Goal: Task Accomplishment & Management: Complete application form

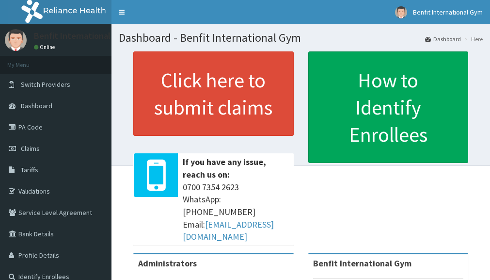
click at [41, 150] on link "Claims" at bounding box center [56, 148] width 112 height 21
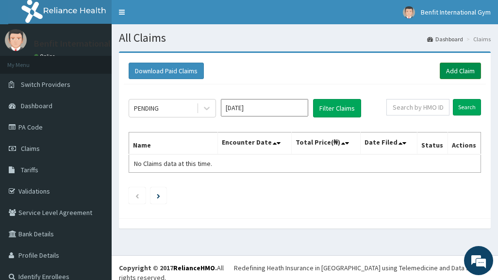
click at [447, 64] on link "Add Claim" at bounding box center [459, 71] width 41 height 16
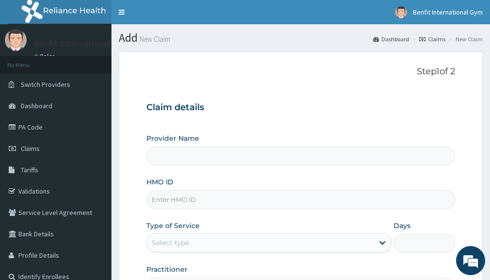
click at [209, 210] on div "Provider Name HMO ID Type of Service Select type Days Practitioner" at bounding box center [300, 214] width 309 height 163
type input "Benfit International Gym"
type input "1"
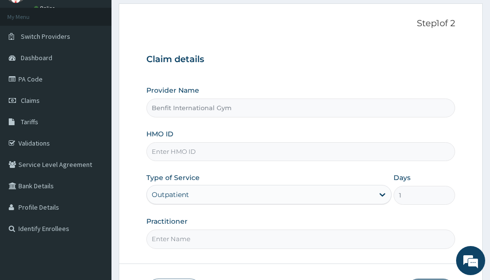
scroll to position [51, 0]
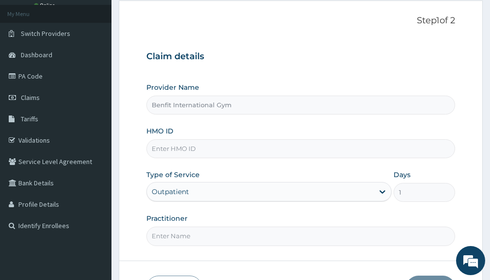
click at [204, 145] on input "HMO ID" at bounding box center [300, 148] width 309 height 19
type input "MOP/10195/A"
click at [202, 235] on input "Practitioner" at bounding box center [300, 235] width 309 height 19
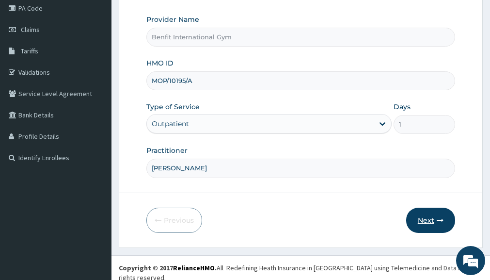
type input "[PERSON_NAME]"
click at [424, 226] on button "Next" at bounding box center [430, 220] width 49 height 25
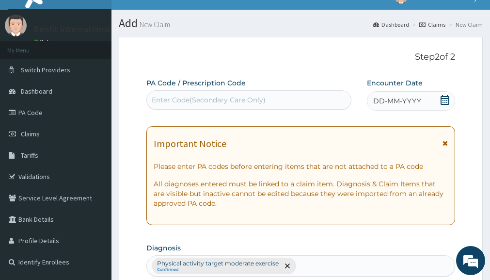
scroll to position [0, 0]
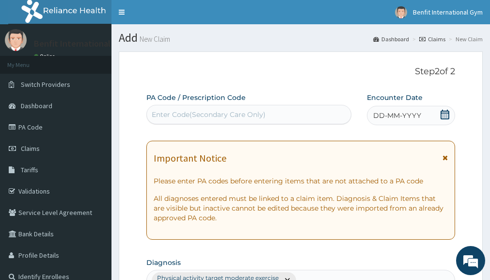
click at [444, 113] on icon at bounding box center [445, 115] width 9 height 10
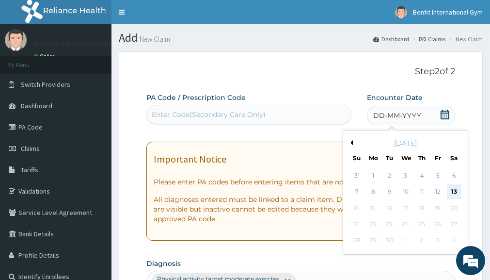
click at [454, 191] on div "13" at bounding box center [454, 192] width 15 height 15
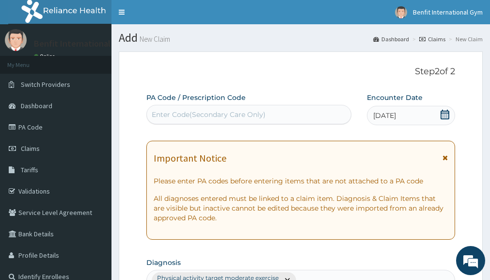
click at [285, 118] on div "Enter Code(Secondary Care Only)" at bounding box center [249, 115] width 204 height 16
type input "PA/"
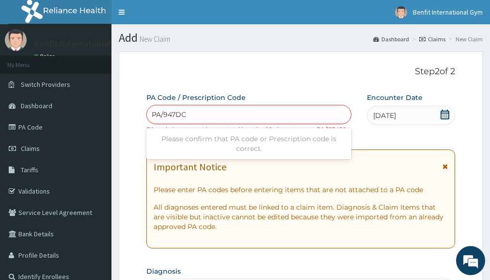
type input "PA/947DCB"
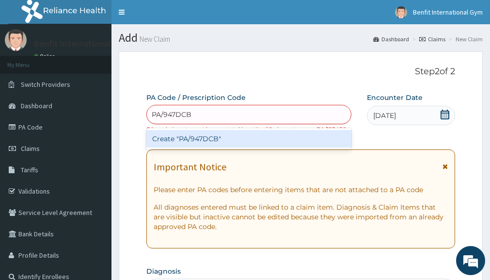
click at [213, 136] on div "Create "PA/947DCB"" at bounding box center [248, 138] width 205 height 17
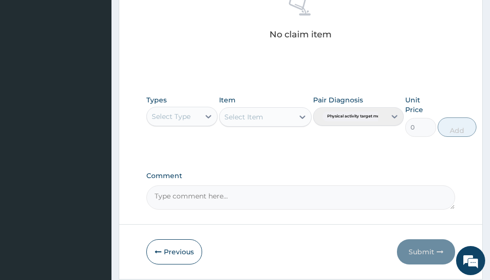
scroll to position [439, 0]
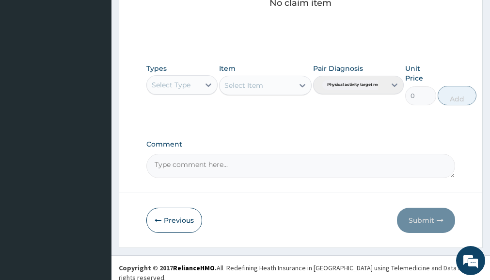
click at [189, 86] on div "Select Type" at bounding box center [171, 85] width 39 height 10
type input "GYM"
click at [164, 106] on div "Gym" at bounding box center [181, 108] width 71 height 17
click at [300, 89] on div "Select Item" at bounding box center [265, 85] width 93 height 19
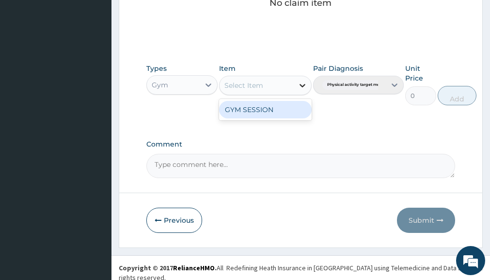
click at [298, 84] on icon at bounding box center [303, 86] width 10 height 10
click at [279, 113] on div "GYM SESSION" at bounding box center [265, 109] width 93 height 17
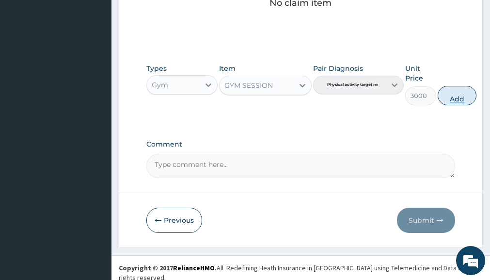
click at [459, 94] on button "Add" at bounding box center [457, 95] width 39 height 19
type input "0"
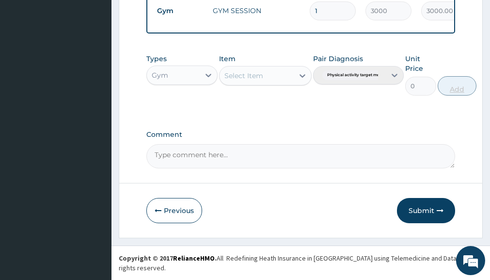
scroll to position [400, 0]
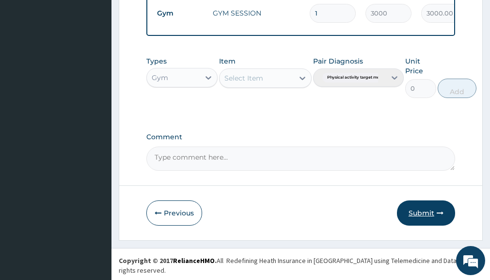
click at [416, 226] on button "Submit" at bounding box center [426, 212] width 58 height 25
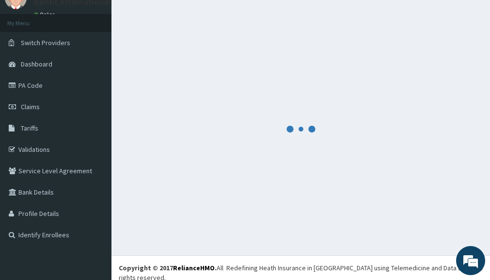
scroll to position [0, 0]
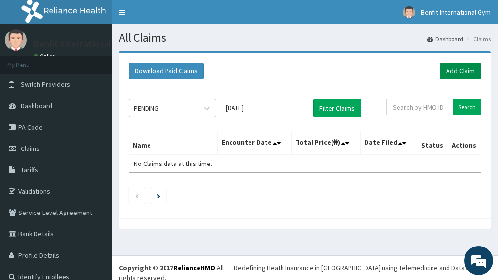
click at [451, 70] on link "Add Claim" at bounding box center [459, 71] width 41 height 16
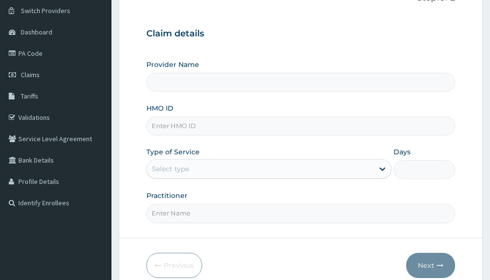
click at [205, 162] on div "Select type" at bounding box center [260, 169] width 227 height 16
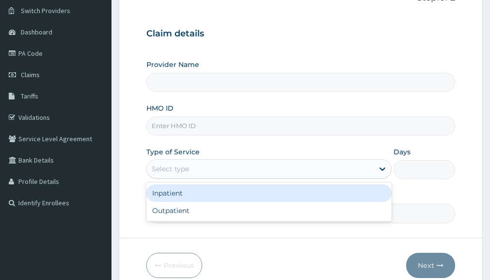
click at [240, 114] on div "HMO ID" at bounding box center [300, 119] width 309 height 32
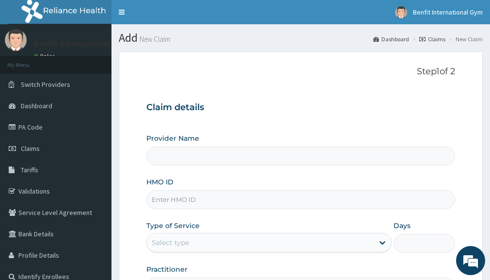
type input "Benfit International Gym"
type input "1"
click at [203, 194] on input "HMO ID" at bounding box center [300, 199] width 309 height 19
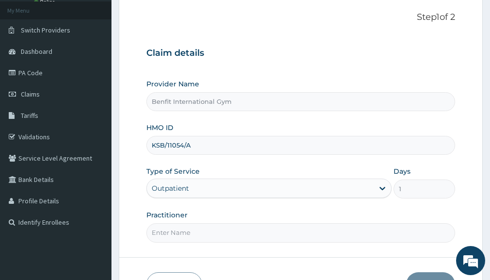
scroll to position [60, 0]
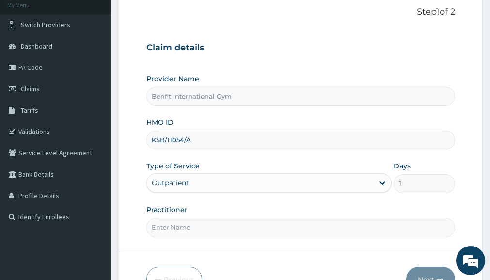
type input "KSB/11054/A"
click at [183, 235] on input "Practitioner" at bounding box center [300, 227] width 309 height 19
type input "[PERSON_NAME]"
click at [429, 271] on button "Next" at bounding box center [430, 279] width 49 height 25
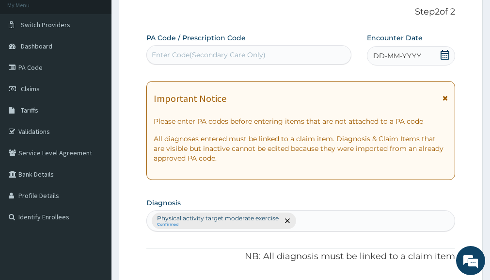
click at [446, 44] on div "Encounter Date DD-MM-YYYY" at bounding box center [411, 49] width 88 height 32
click at [446, 53] on icon at bounding box center [445, 55] width 9 height 10
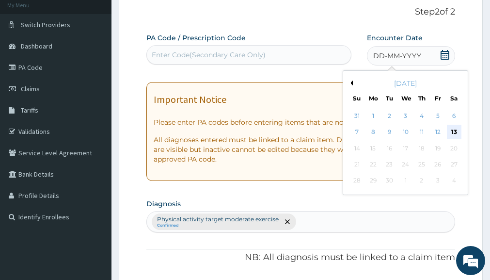
click at [458, 132] on div "13" at bounding box center [454, 132] width 15 height 15
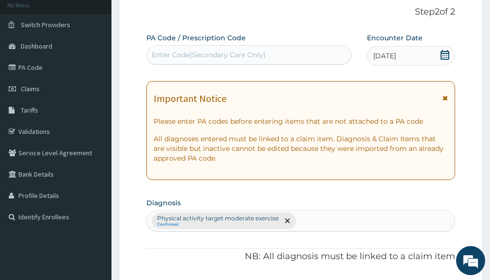
click at [300, 54] on div "Enter Code(Secondary Care Only)" at bounding box center [249, 55] width 204 height 16
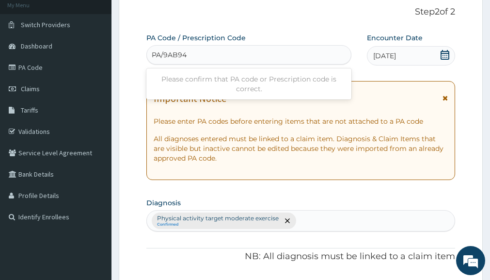
type input "PA/9AB94D"
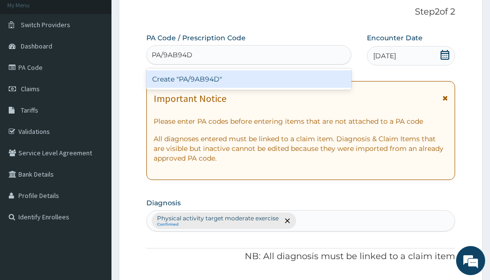
click at [244, 79] on div "Create "PA/9AB94D"" at bounding box center [248, 78] width 205 height 17
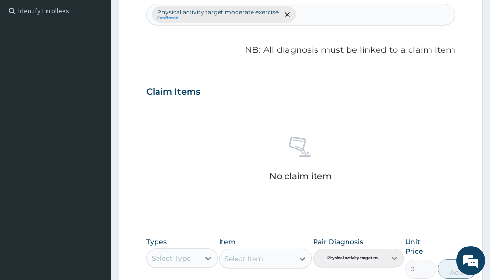
scroll to position [355, 0]
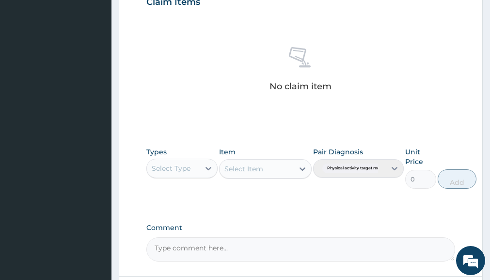
click at [184, 180] on div "Types Select Type" at bounding box center [181, 168] width 71 height 42
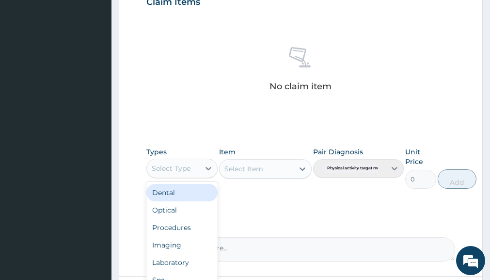
click at [187, 176] on div "Select Type" at bounding box center [173, 169] width 52 height 16
type input "GYM"
click at [181, 192] on div "Gym" at bounding box center [181, 192] width 71 height 17
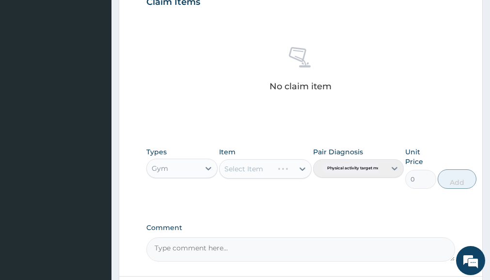
click at [300, 168] on div "Select Item" at bounding box center [265, 168] width 93 height 19
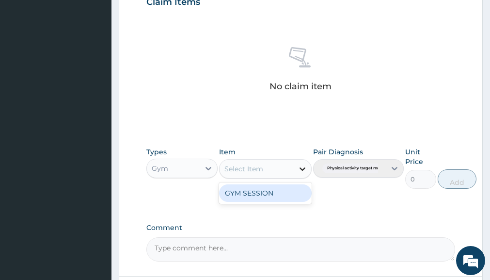
click at [298, 169] on icon at bounding box center [303, 169] width 10 height 10
click at [286, 192] on div "GYM SESSION" at bounding box center [265, 192] width 93 height 17
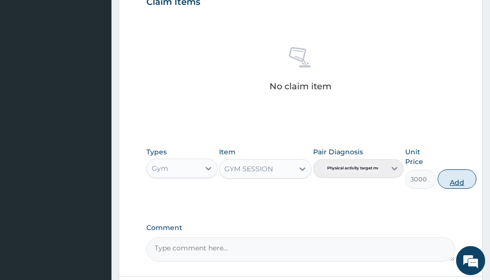
click at [455, 183] on button "Add" at bounding box center [457, 178] width 39 height 19
type input "0"
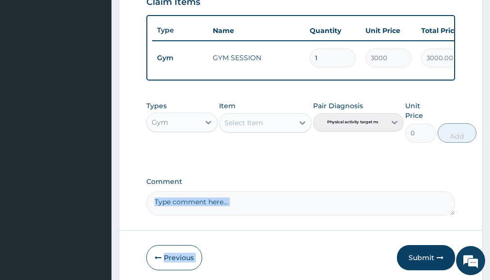
drag, startPoint x: 455, startPoint y: 183, endPoint x: 405, endPoint y: 243, distance: 78.2
drag, startPoint x: 405, startPoint y: 243, endPoint x: 419, endPoint y: 266, distance: 26.3
click at [419, 266] on button "Submit" at bounding box center [426, 257] width 58 height 25
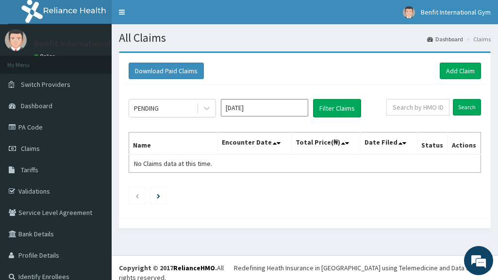
click at [467, 81] on div "Download Paid Claims Add Claim" at bounding box center [305, 71] width 362 height 27
click at [460, 68] on link "Add Claim" at bounding box center [459, 71] width 41 height 16
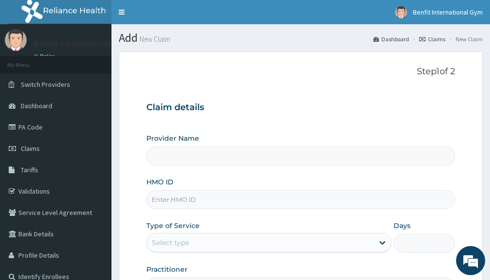
type input "Benfit International Gym"
type input "1"
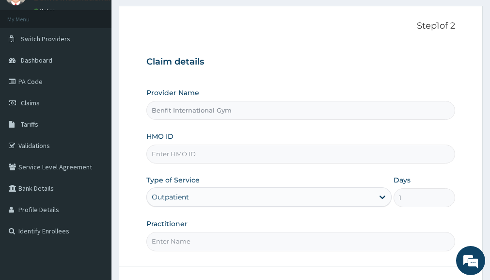
click at [214, 152] on input "HMO ID" at bounding box center [300, 154] width 309 height 19
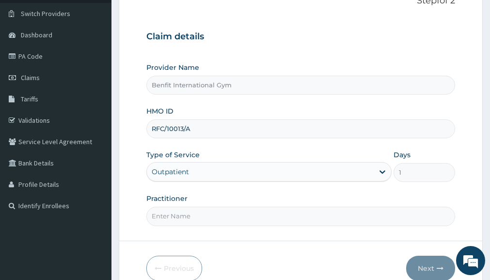
type input "RFC/10013/A"
click at [258, 218] on input "Practitioner" at bounding box center [300, 216] width 309 height 19
type input "ABDULKAREEM ZAYNAB"
click at [424, 265] on button "Next" at bounding box center [430, 268] width 49 height 25
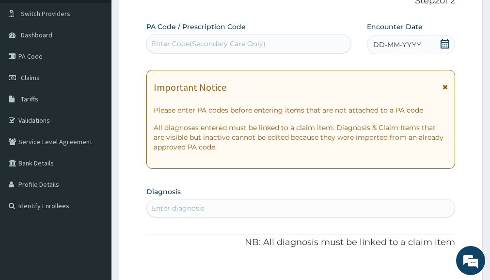
click at [450, 44] on icon at bounding box center [445, 44] width 10 height 10
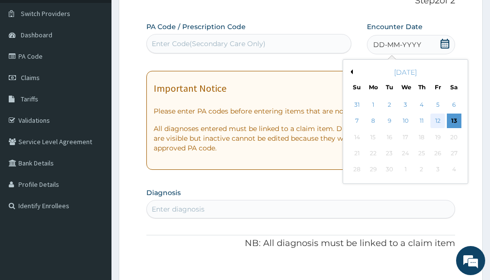
click at [438, 119] on div "12" at bounding box center [438, 121] width 15 height 15
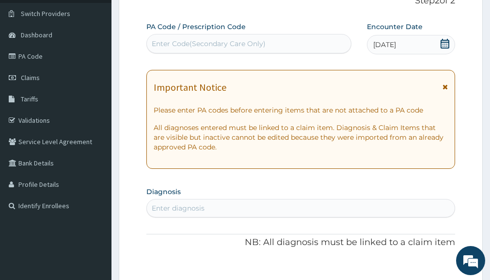
click at [327, 42] on div "Enter Code(Secondary Care Only)" at bounding box center [249, 44] width 204 height 16
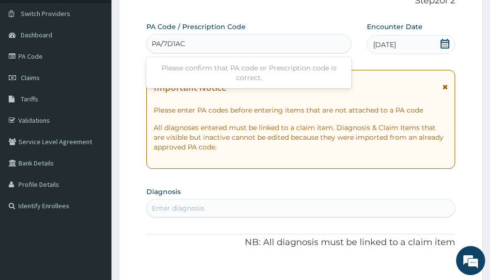
type input "PA/7D1ACA"
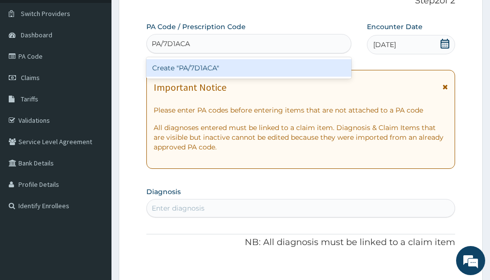
click at [284, 65] on div "Create "PA/7D1ACA"" at bounding box center [248, 67] width 205 height 17
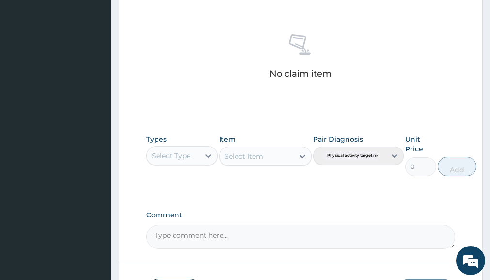
scroll to position [365, 0]
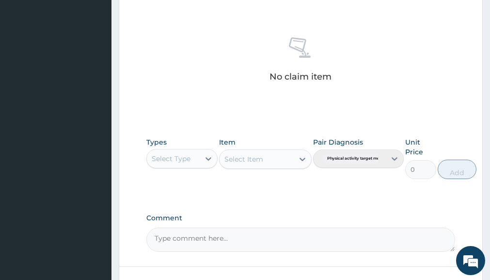
click at [195, 156] on div "Select Type" at bounding box center [173, 159] width 52 height 16
type input "GYM"
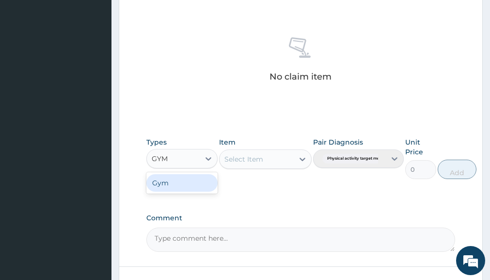
click at [180, 180] on div "Gym" at bounding box center [181, 182] width 71 height 17
click at [260, 162] on div "Select Item" at bounding box center [265, 158] width 93 height 19
click at [300, 162] on icon at bounding box center [303, 159] width 10 height 10
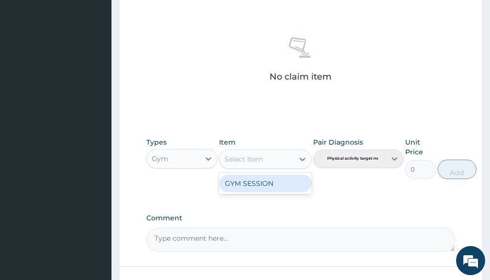
click at [282, 188] on div "GYM SESSION" at bounding box center [265, 183] width 93 height 17
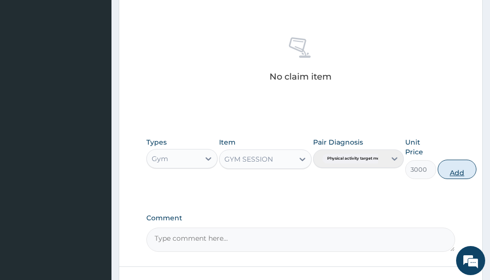
click at [455, 167] on button "Add" at bounding box center [457, 169] width 39 height 19
type input "0"
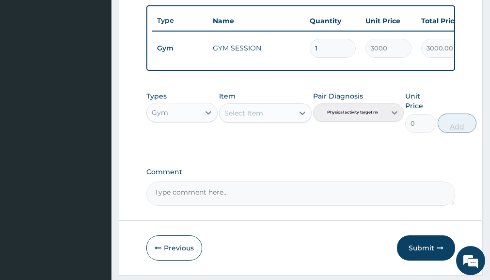
scroll to position [400, 0]
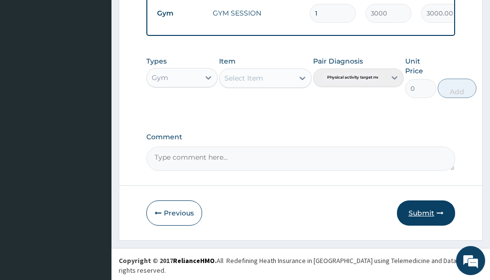
click at [429, 226] on button "Submit" at bounding box center [426, 212] width 58 height 25
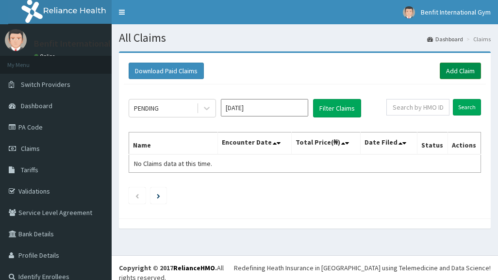
click at [447, 69] on link "Add Claim" at bounding box center [459, 71] width 41 height 16
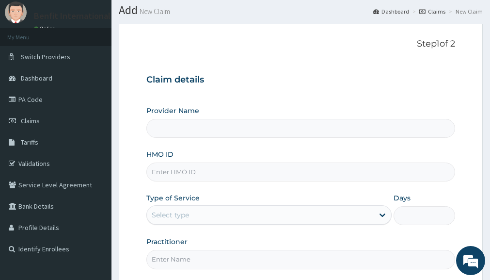
scroll to position [31, 0]
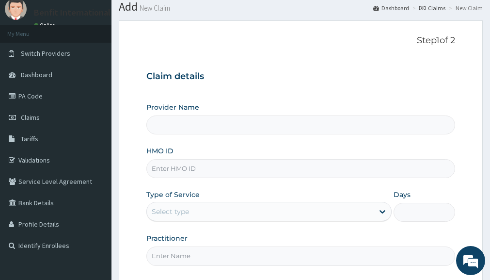
type input "Benfit International Gym"
type input "1"
click at [228, 172] on input "HMO ID" at bounding box center [300, 168] width 309 height 19
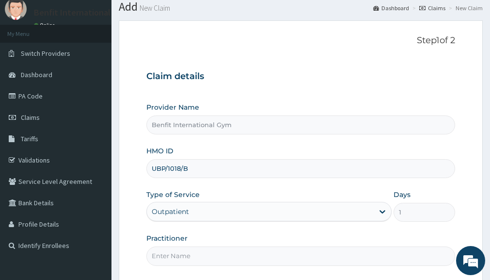
type input "UBP/1018/B"
click at [289, 158] on div "HMO ID UBP/1018/B" at bounding box center [300, 162] width 309 height 32
click at [205, 258] on input "Practitioner" at bounding box center [300, 255] width 309 height 19
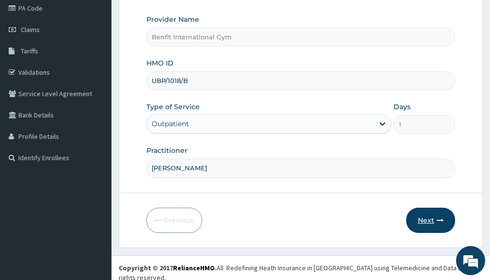
type input "[PERSON_NAME]"
click at [429, 212] on button "Next" at bounding box center [430, 220] width 49 height 25
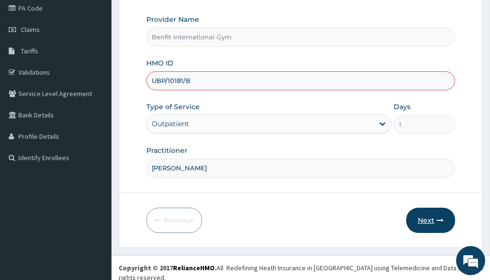
type input "UBP/10181/B"
click at [423, 218] on button "Next" at bounding box center [430, 220] width 49 height 25
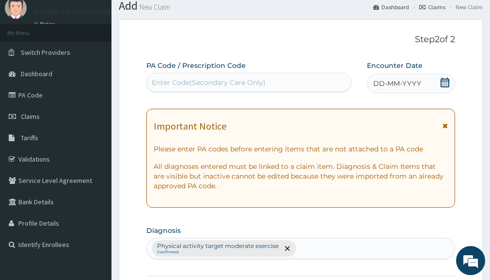
scroll to position [0, 0]
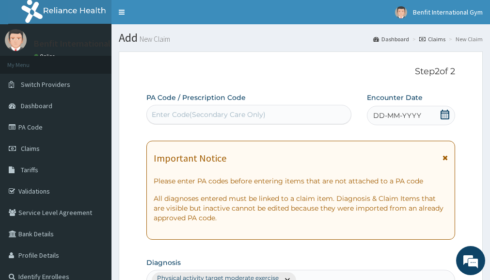
click at [171, 119] on div "Enter Code(Secondary Care Only)" at bounding box center [209, 115] width 114 height 10
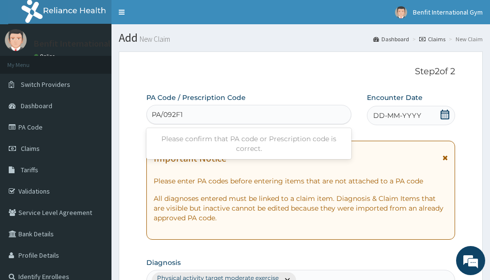
type input "PA/092F19"
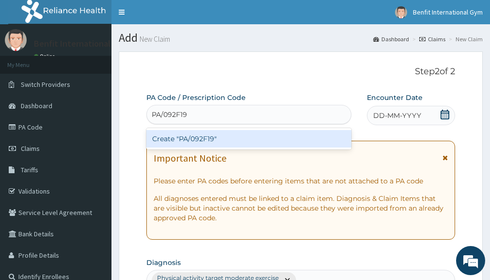
click at [182, 138] on div "Create "PA/092F19"" at bounding box center [248, 138] width 205 height 17
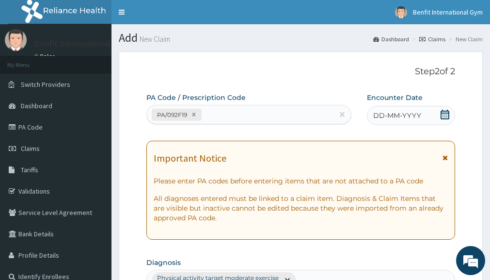
click at [446, 116] on icon at bounding box center [445, 115] width 10 height 10
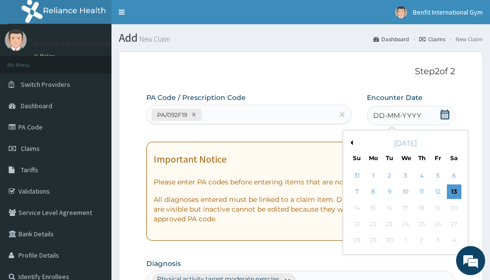
click at [446, 116] on icon at bounding box center [445, 115] width 10 height 10
click at [435, 187] on div "12" at bounding box center [438, 192] width 15 height 15
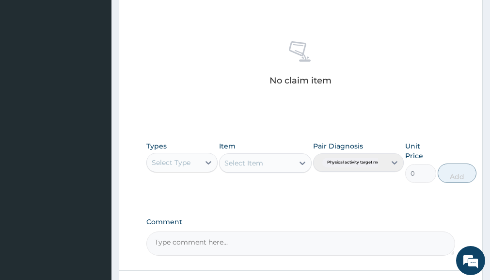
scroll to position [362, 0]
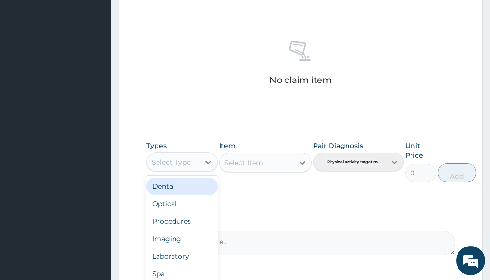
click at [195, 163] on div "Select Type" at bounding box center [173, 162] width 52 height 16
type input "GYM"
click at [186, 184] on div "Gym" at bounding box center [181, 186] width 71 height 17
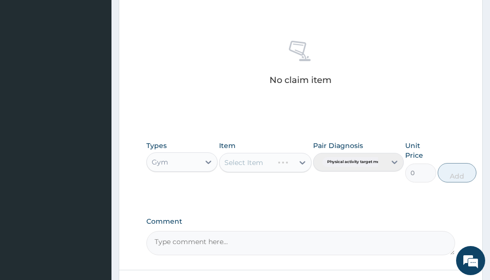
click at [258, 164] on div "Select Item" at bounding box center [265, 162] width 93 height 19
click at [299, 162] on icon at bounding box center [303, 163] width 10 height 10
click at [277, 187] on div "GYM SESSION" at bounding box center [265, 186] width 93 height 17
click at [300, 189] on div "Types Gym Item option GYM SESSION, selected. Select is focused ,type to refine …" at bounding box center [300, 169] width 309 height 66
click at [454, 171] on button "Add" at bounding box center [457, 172] width 39 height 19
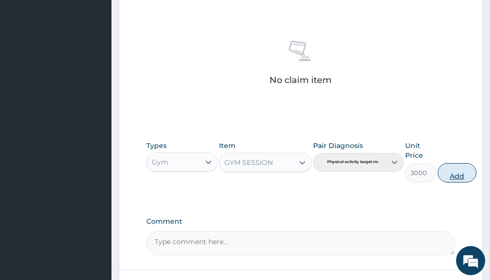
type input "0"
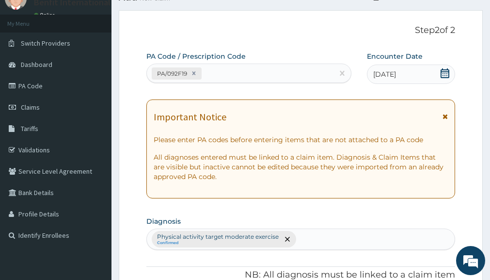
scroll to position [0, 0]
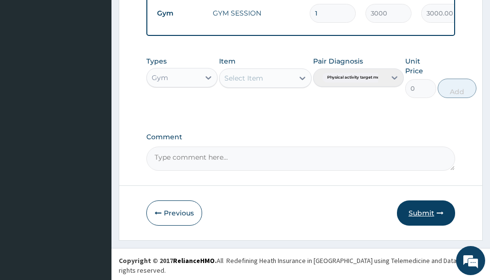
click at [426, 215] on button "Submit" at bounding box center [426, 212] width 58 height 25
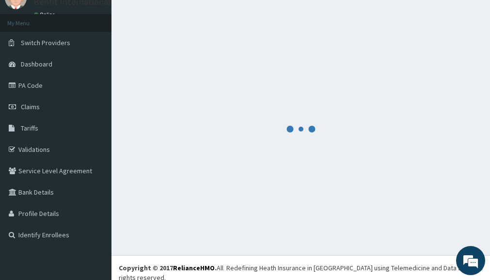
scroll to position [400, 0]
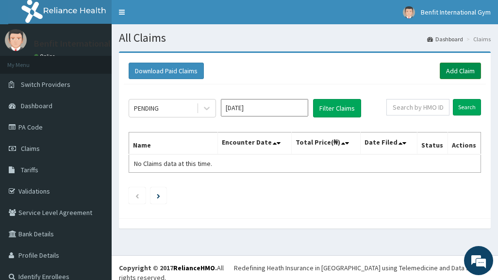
click at [458, 67] on link "Add Claim" at bounding box center [459, 71] width 41 height 16
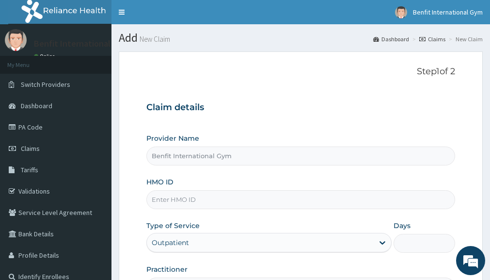
type input "Benfit International Gym"
type input "1"
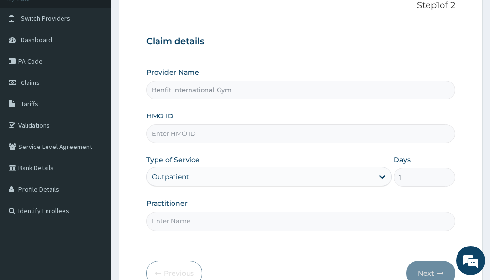
scroll to position [69, 0]
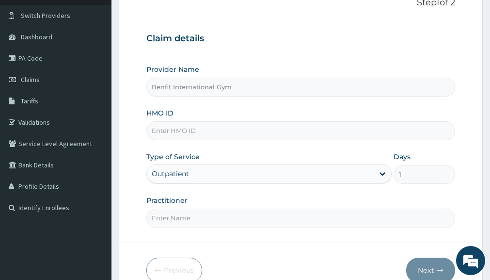
click at [303, 123] on input "HMO ID" at bounding box center [300, 130] width 309 height 19
type input "SLB/10187/A"
click at [268, 212] on input "Practitioner" at bounding box center [300, 218] width 309 height 19
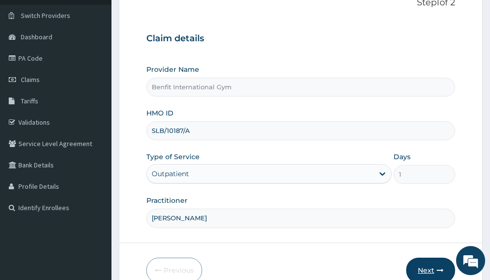
type input "[PERSON_NAME]"
click at [434, 263] on button "Next" at bounding box center [430, 270] width 49 height 25
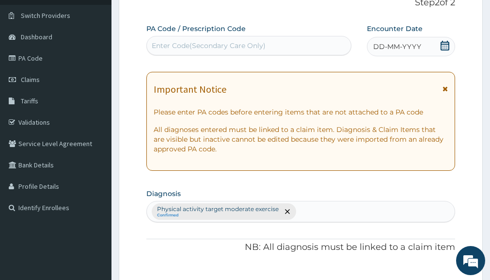
click at [441, 43] on icon at bounding box center [445, 46] width 9 height 10
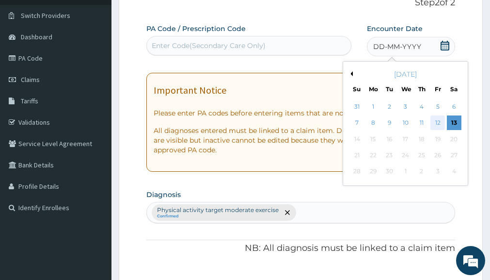
click at [438, 120] on div "12" at bounding box center [438, 123] width 15 height 15
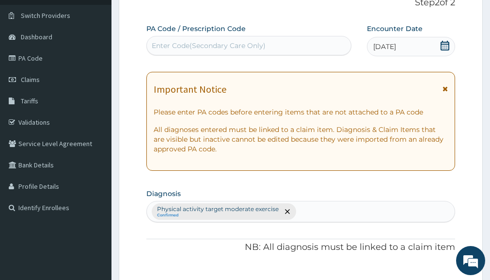
click at [272, 44] on div "Enter Code(Secondary Care Only)" at bounding box center [249, 46] width 204 height 16
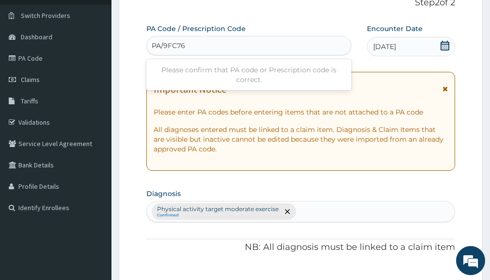
type input "PA/9FC765"
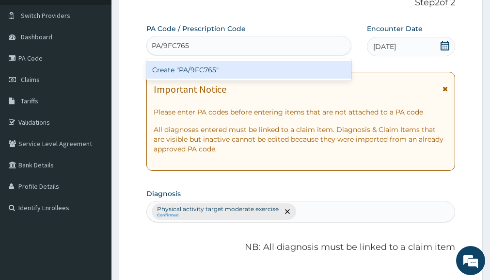
click at [248, 70] on div "Create "PA/9FC765"" at bounding box center [248, 69] width 205 height 17
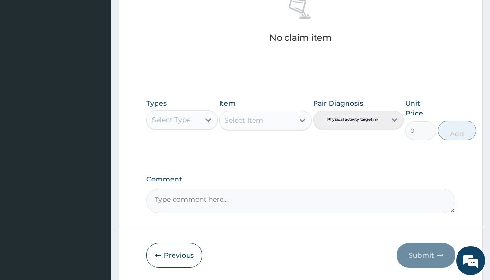
scroll to position [439, 0]
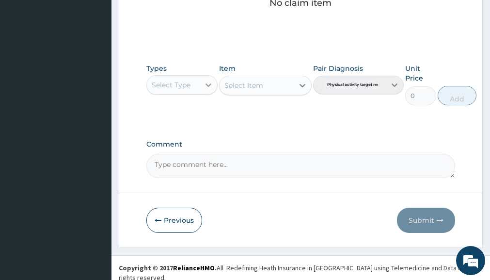
click at [206, 86] on icon at bounding box center [209, 85] width 10 height 10
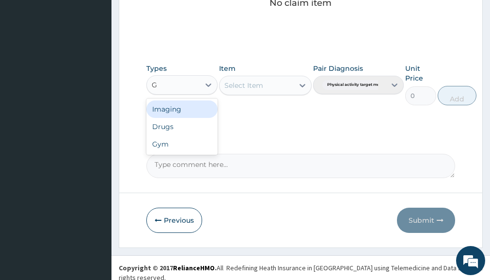
type input "GY"
click at [167, 110] on div "Gym" at bounding box center [181, 108] width 71 height 17
click at [292, 87] on div "Select Item" at bounding box center [265, 85] width 93 height 19
click at [298, 84] on icon at bounding box center [303, 86] width 10 height 10
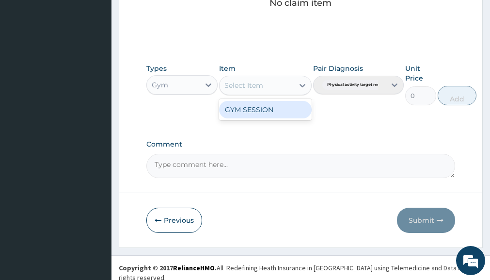
click at [285, 103] on div "GYM SESSION" at bounding box center [265, 109] width 93 height 17
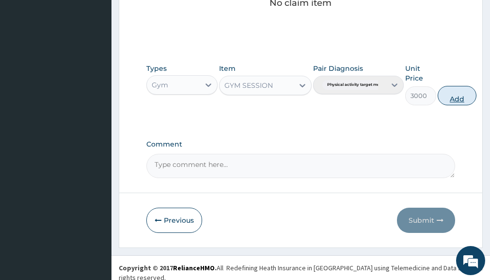
click at [469, 99] on button "Add" at bounding box center [457, 95] width 39 height 19
type input "0"
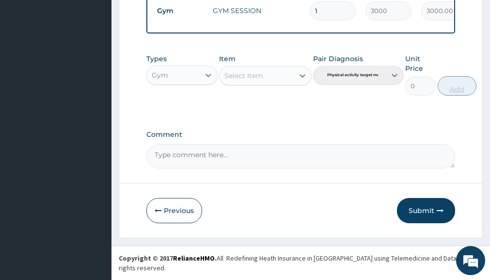
scroll to position [400, 0]
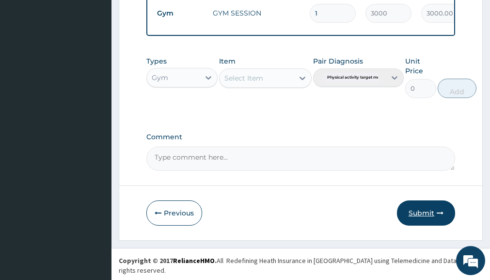
click at [421, 218] on button "Submit" at bounding box center [426, 212] width 58 height 25
